Goal: Task Accomplishment & Management: Manage account settings

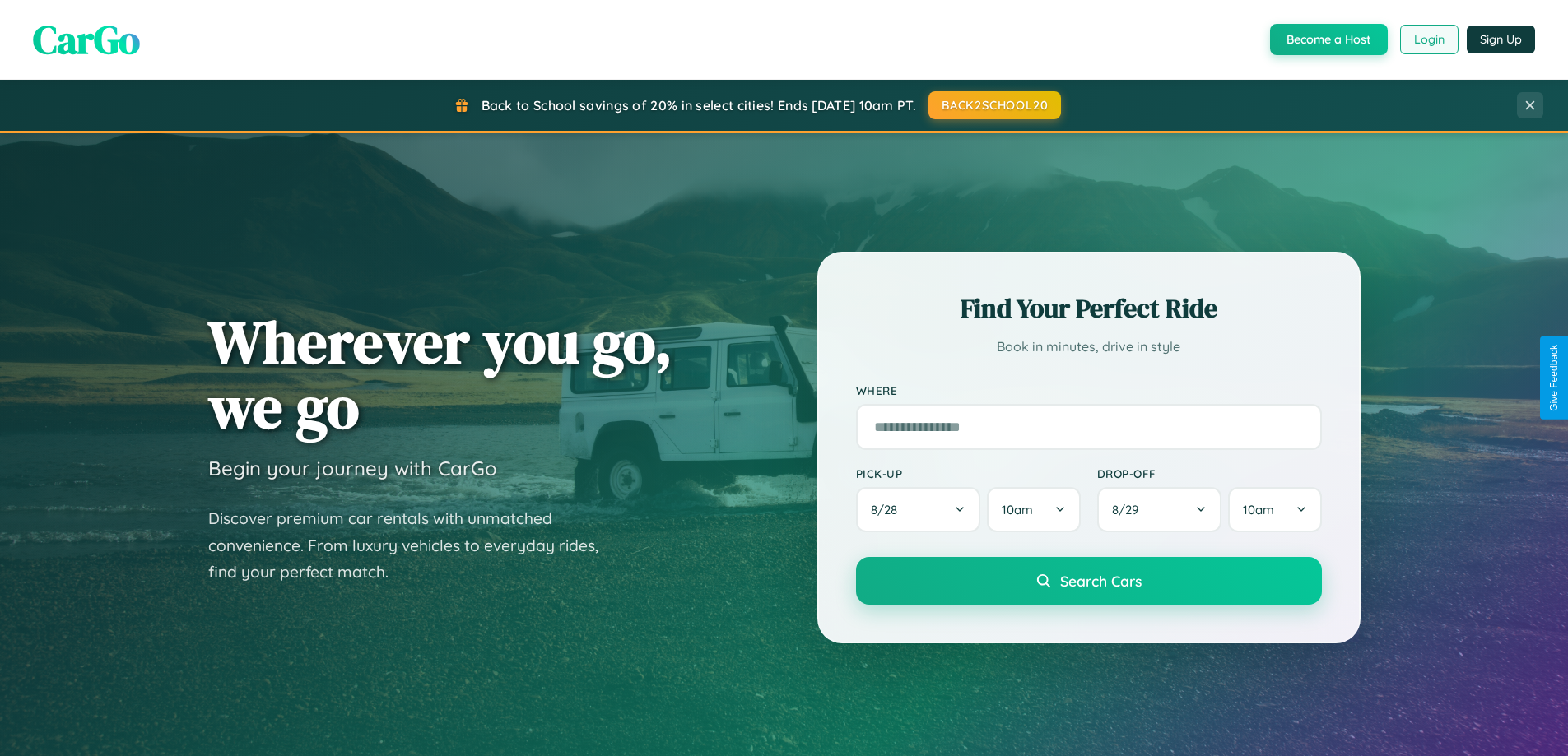
click at [1428, 40] on button "Login" at bounding box center [1428, 39] width 58 height 29
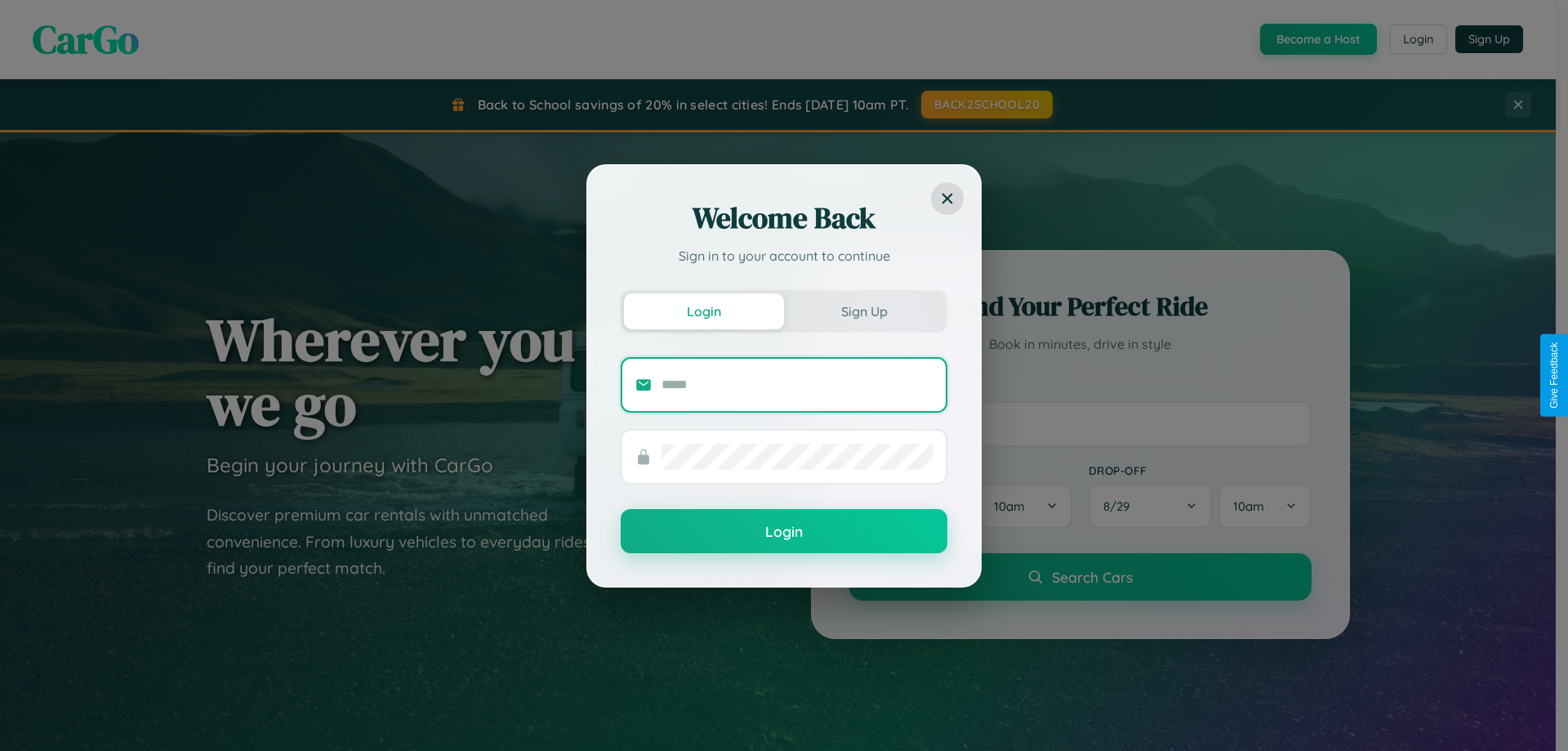
click at [797, 384] on input "text" at bounding box center [797, 385] width 271 height 26
type input "**********"
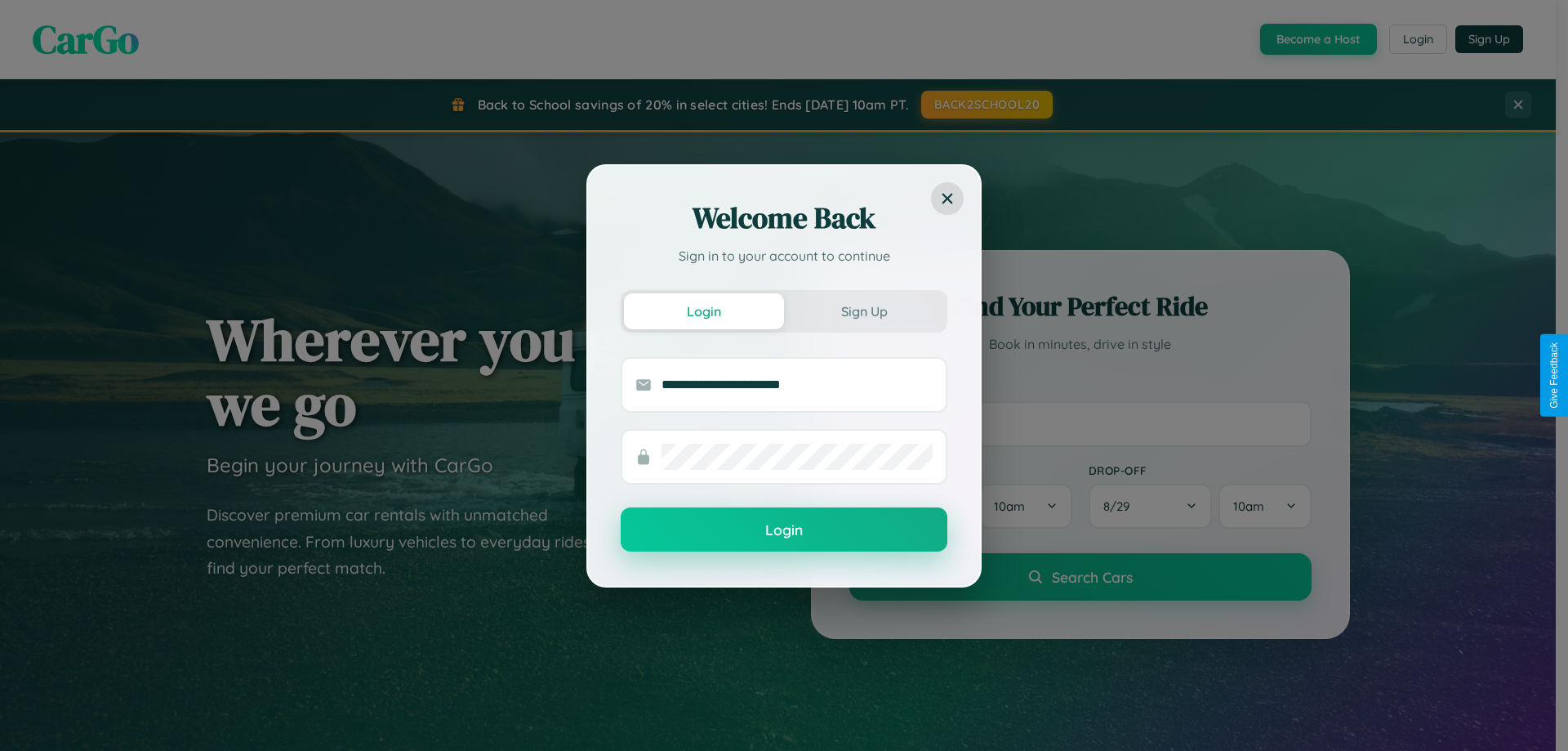
click at [784, 530] on button "Login" at bounding box center [784, 529] width 327 height 44
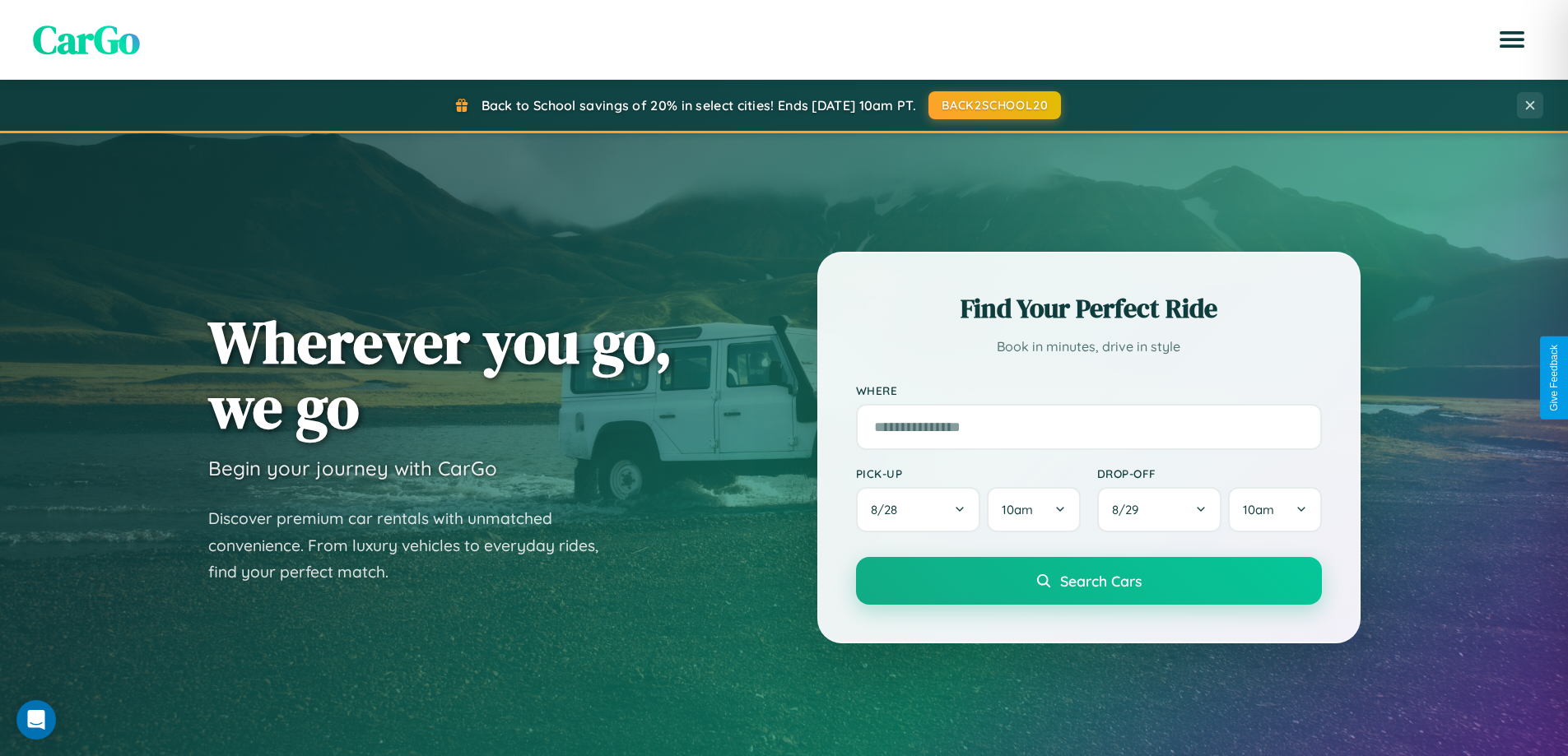
scroll to position [3166, 0]
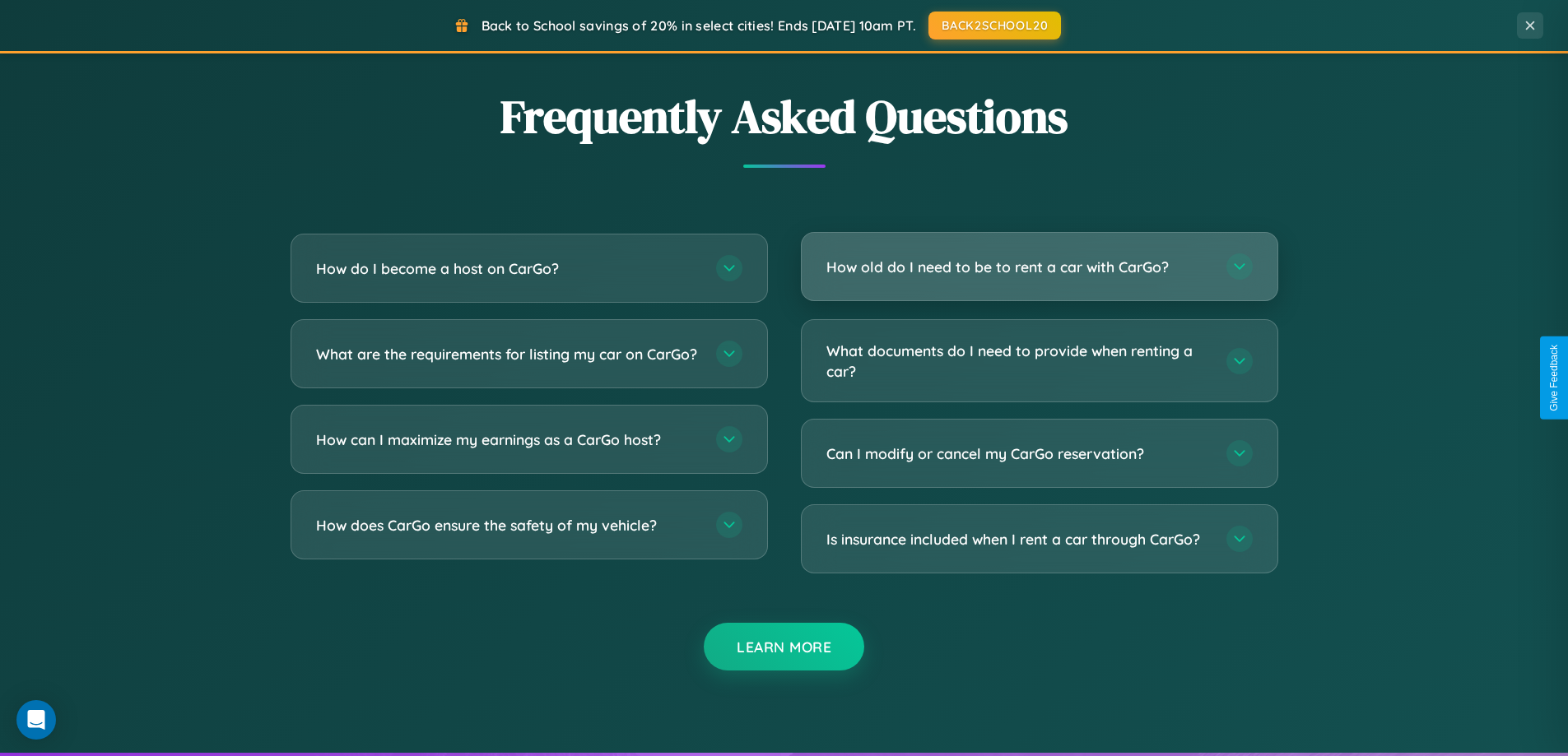
click at [1038, 268] on h3 "How old do I need to be to rent a car with CarGo?" at bounding box center [1017, 267] width 383 height 20
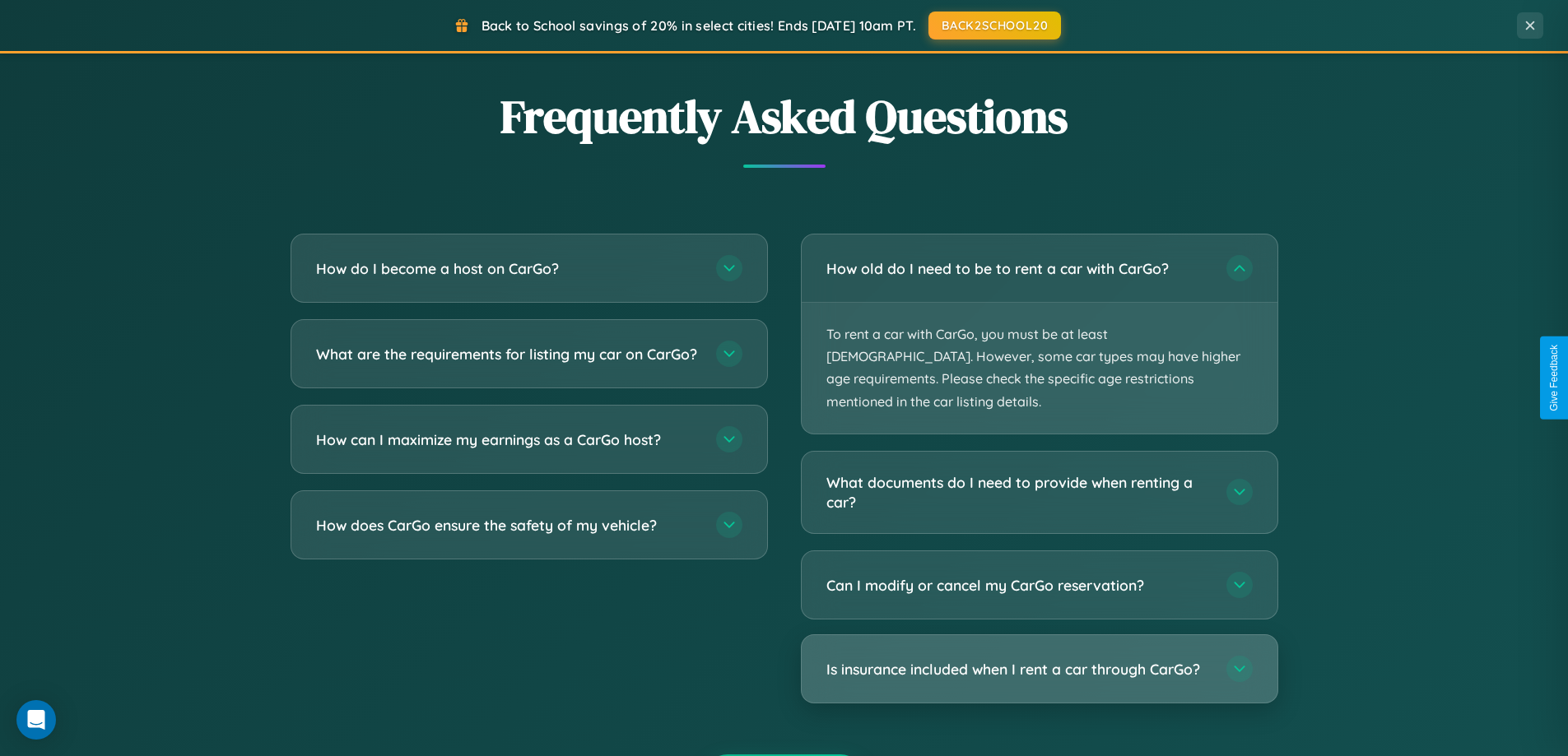
click at [1038, 659] on h3 "Is insurance included when I rent a car through CarGo?" at bounding box center [1017, 669] width 383 height 20
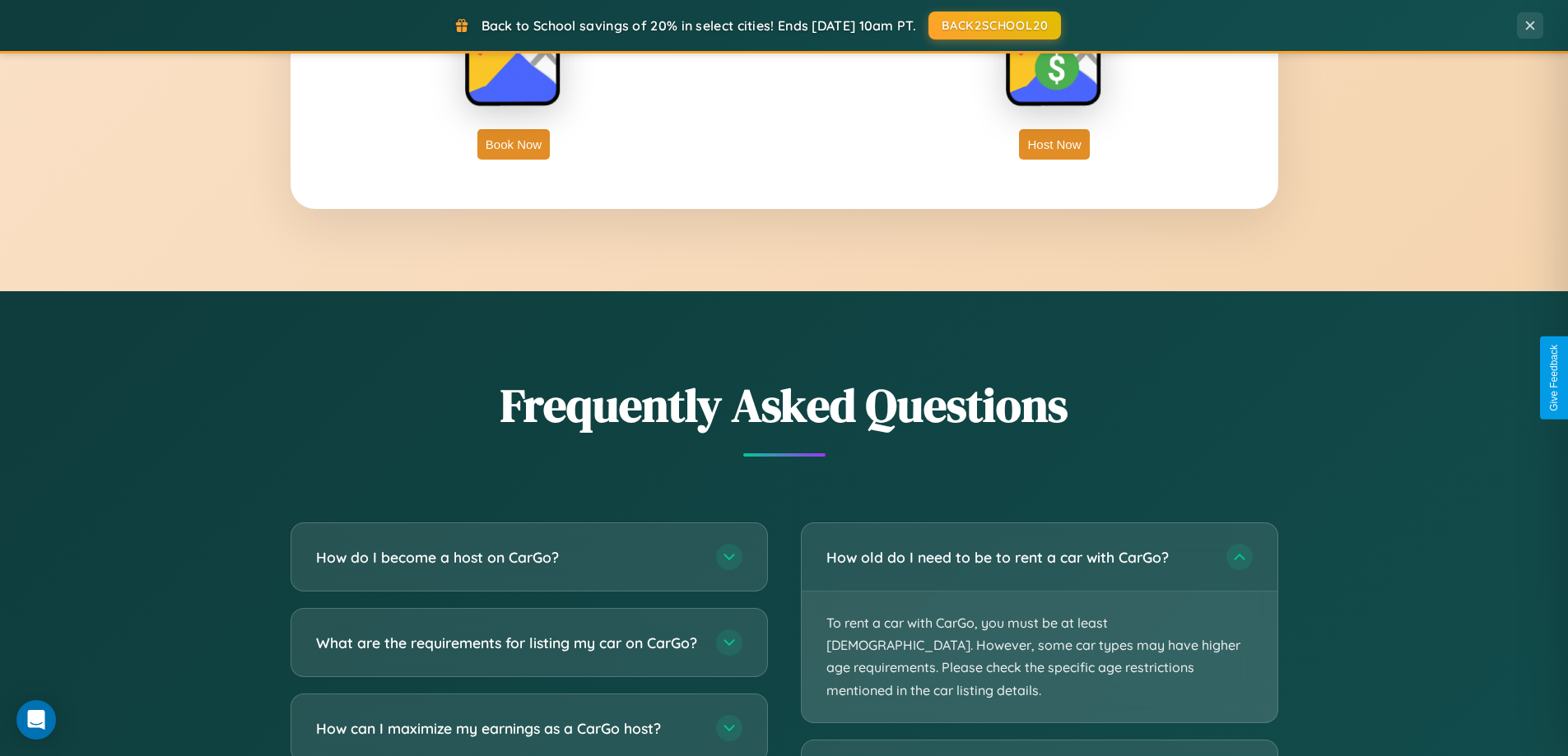
scroll to position [1132, 0]
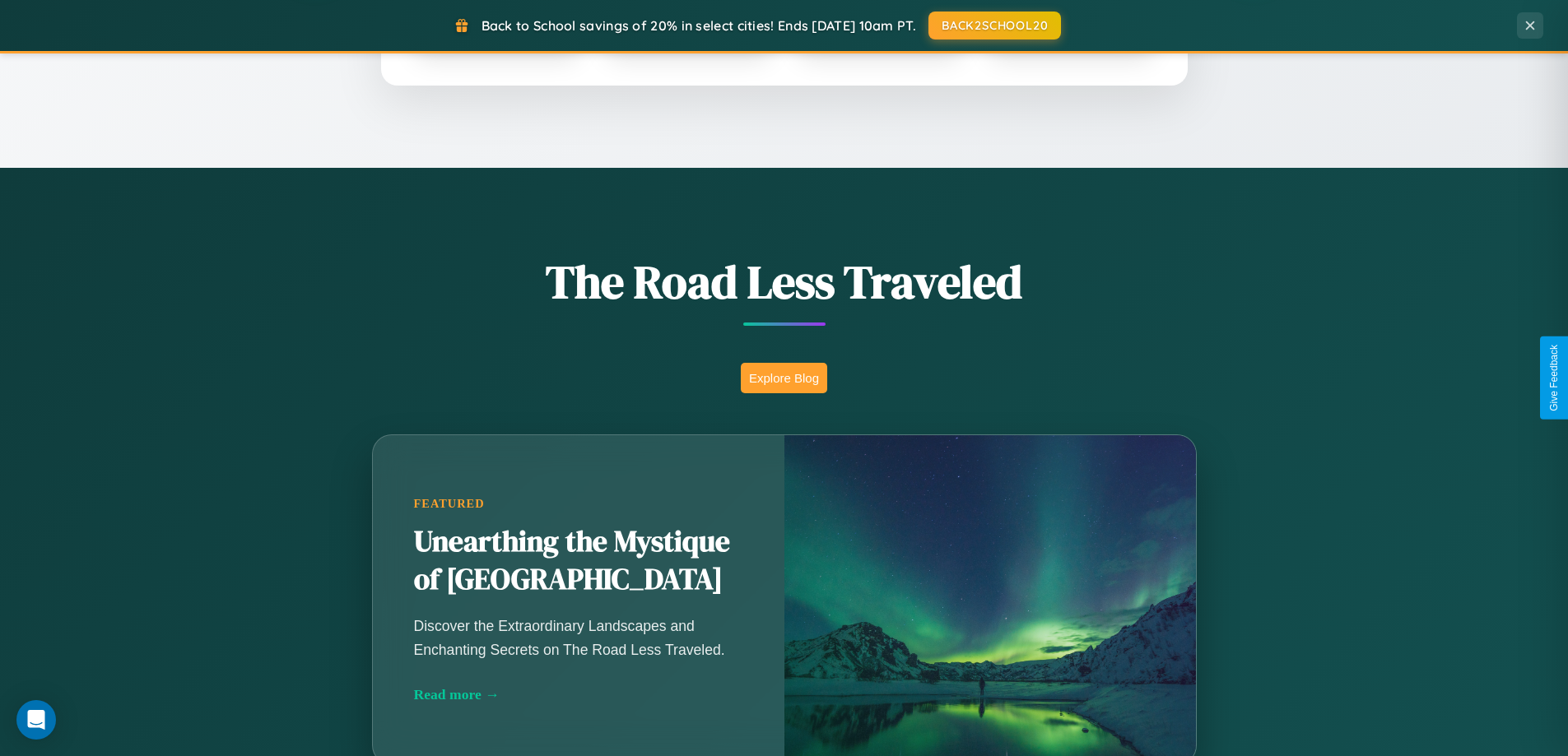
click at [783, 378] on button "Explore Blog" at bounding box center [784, 378] width 87 height 30
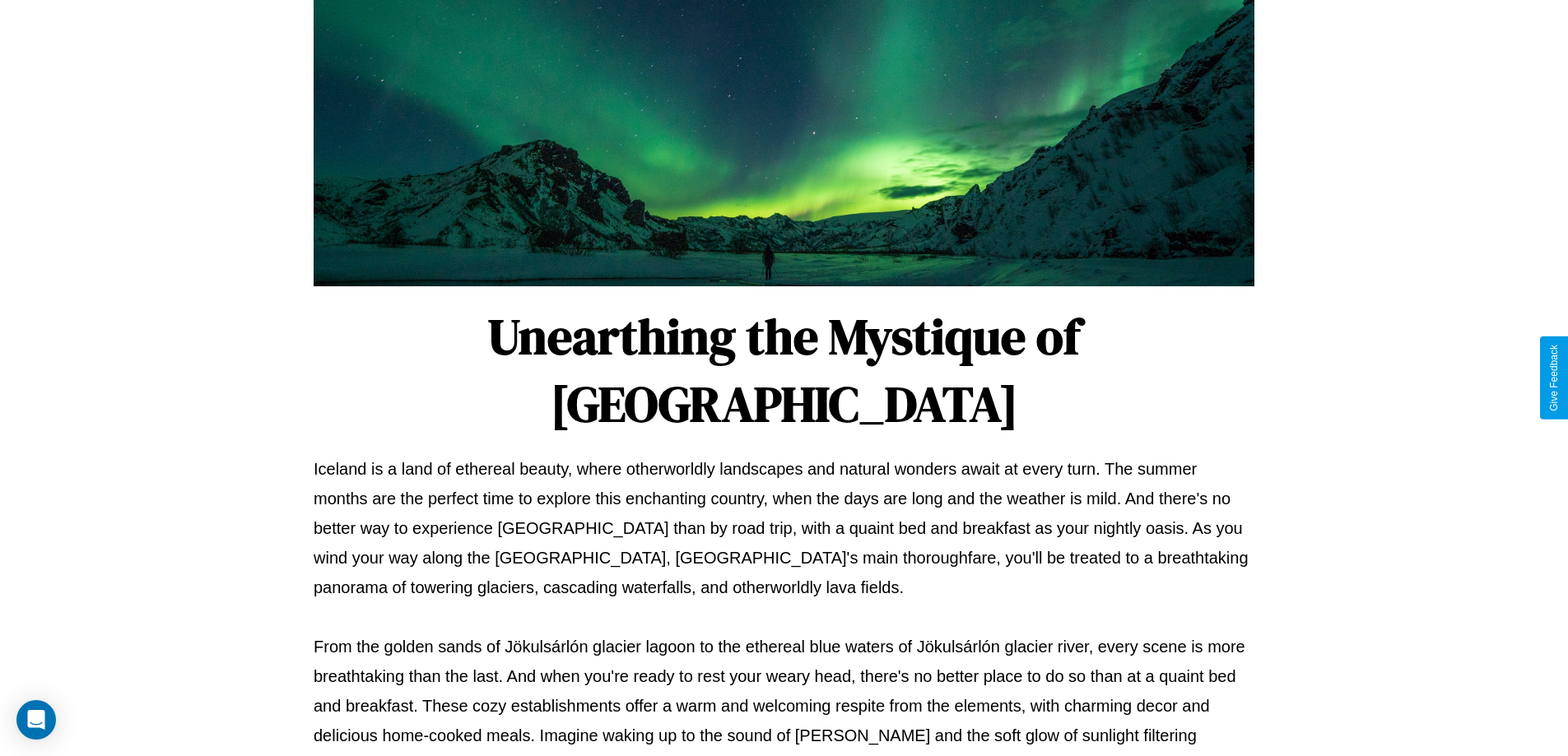
scroll to position [532, 0]
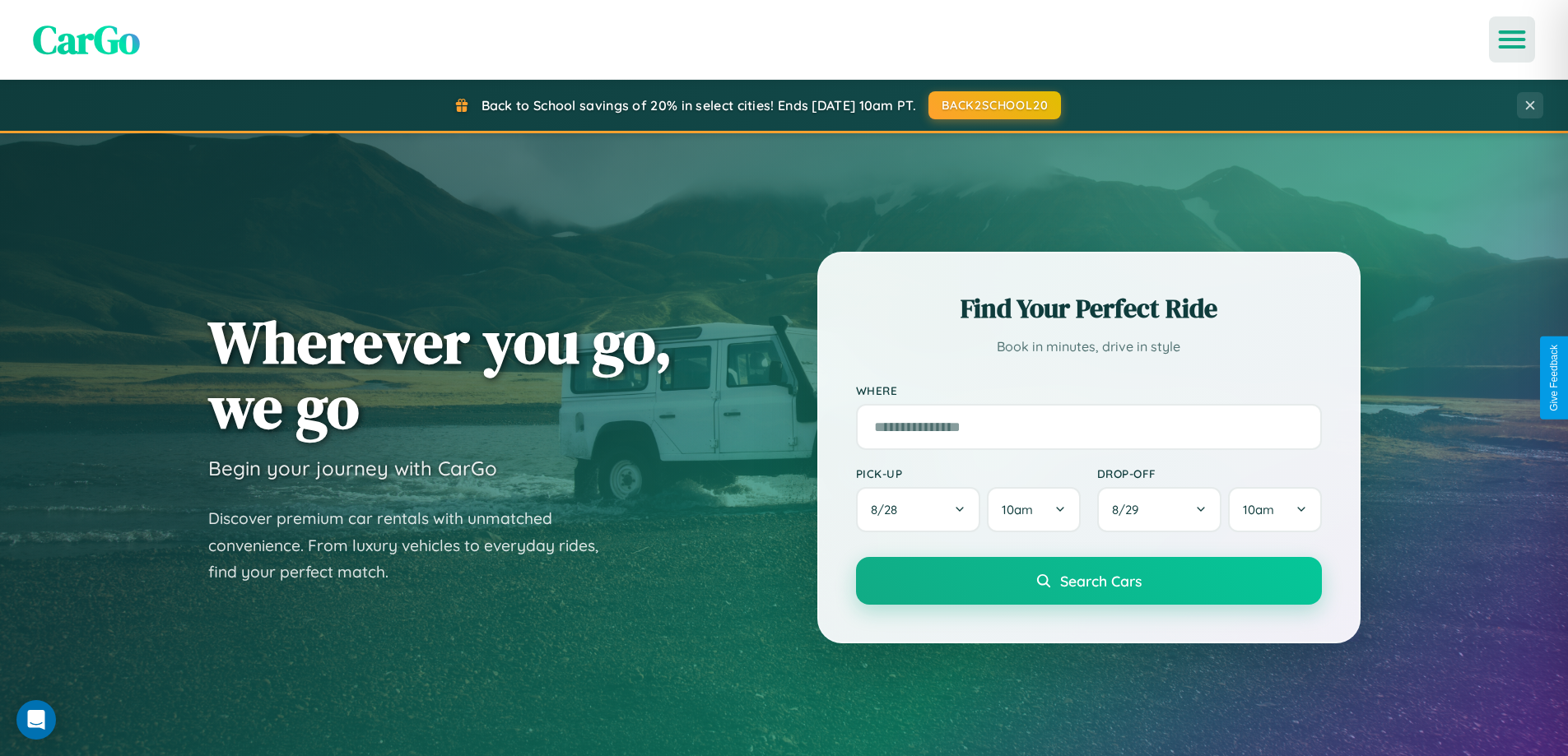
click at [1512, 40] on icon "Open menu" at bounding box center [1512, 40] width 24 height 15
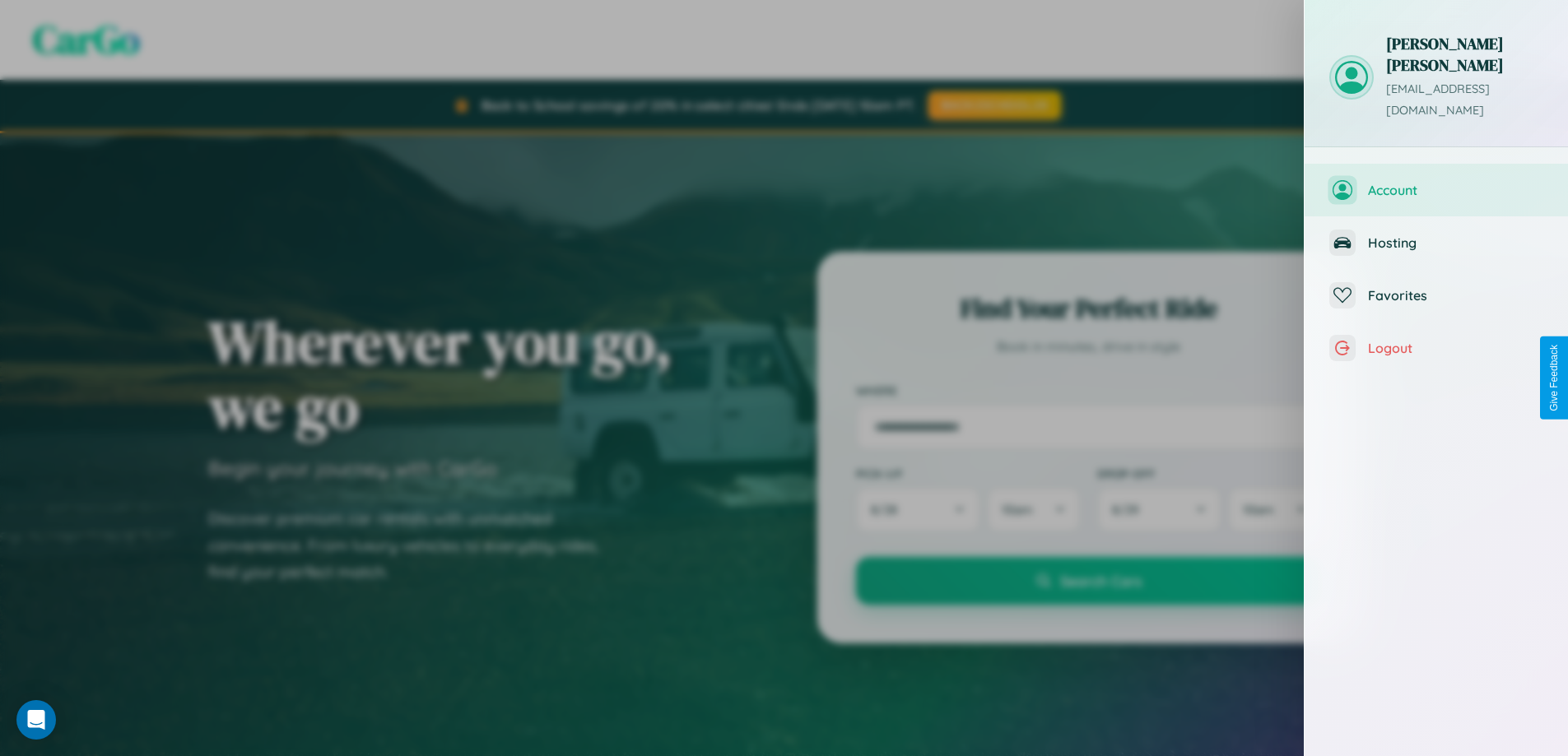
click at [1436, 182] on span "Account" at bounding box center [1455, 190] width 175 height 17
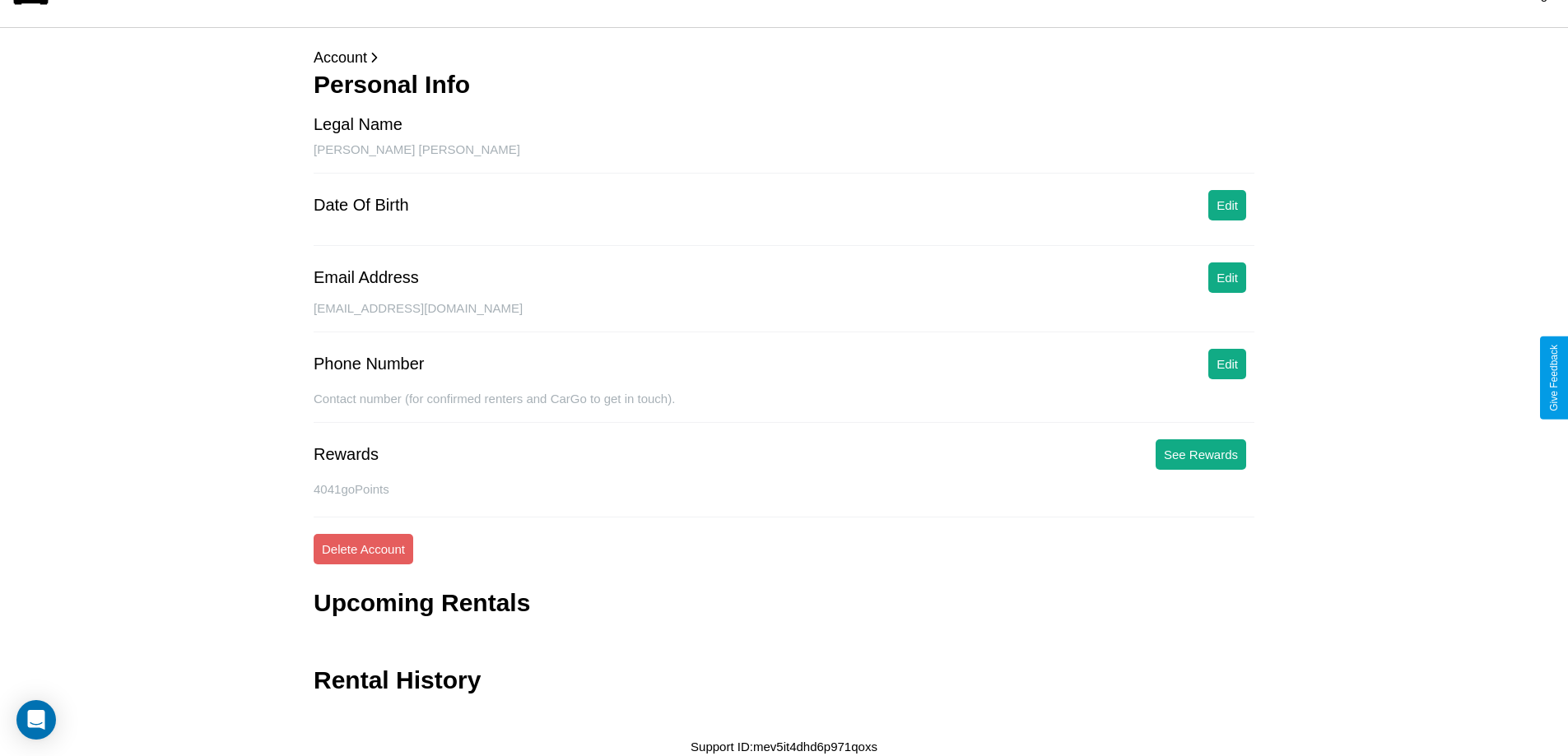
scroll to position [40, 0]
click at [1227, 203] on button "Edit" at bounding box center [1227, 204] width 38 height 30
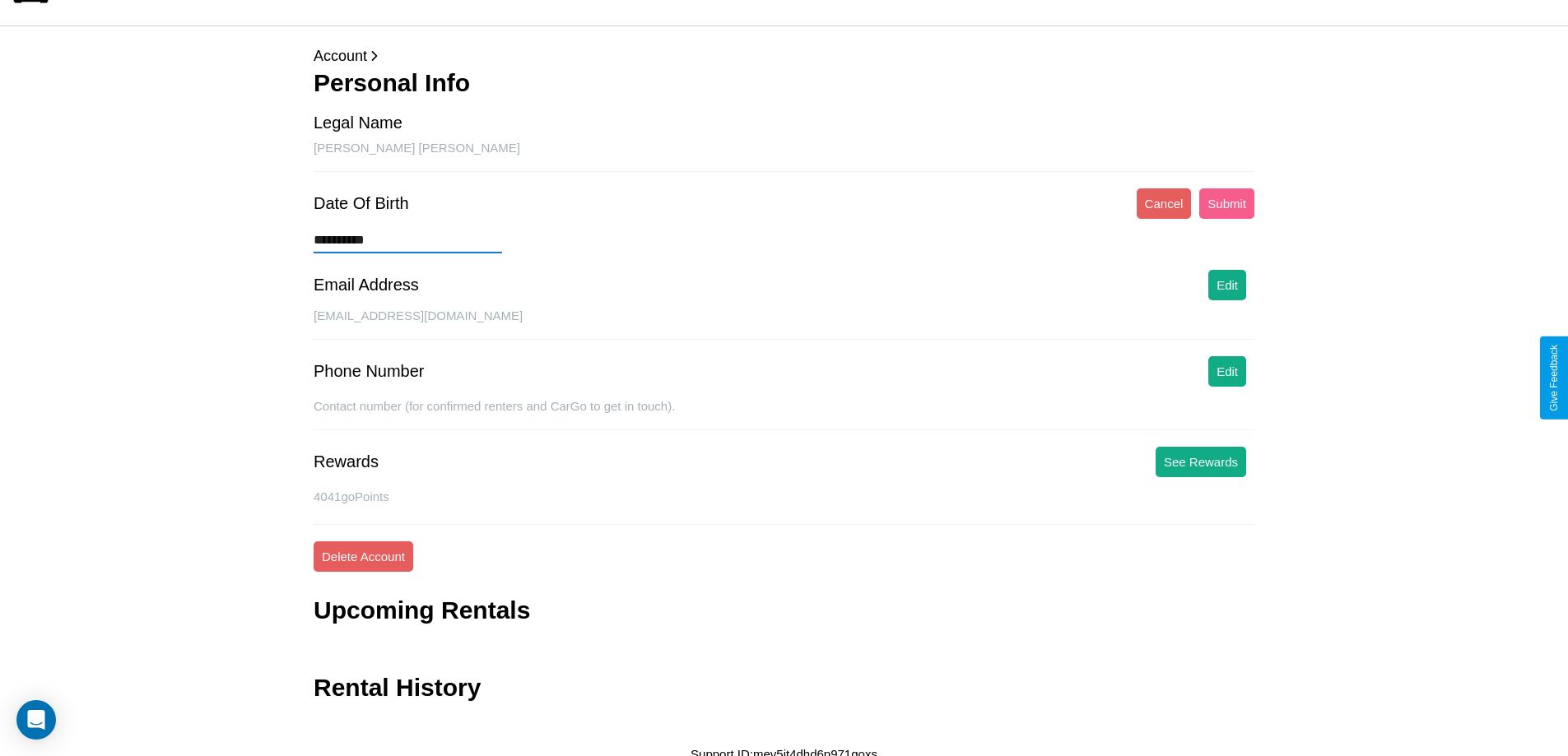
type input "**********"
